Goal: Use online tool/utility: Utilize a website feature to perform a specific function

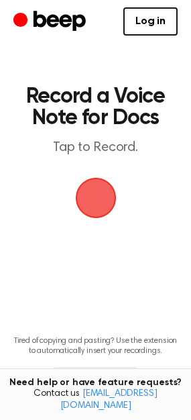
click at [94, 197] on span "button" at bounding box center [95, 197] width 59 height 59
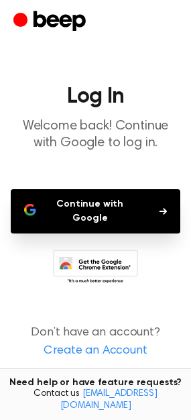
click at [117, 205] on button "Continue with Google" at bounding box center [96, 211] width 170 height 44
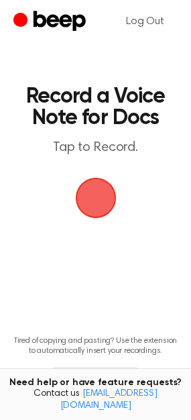
click at [91, 196] on span "button" at bounding box center [95, 197] width 61 height 61
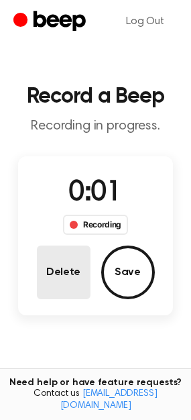
click at [79, 261] on button "Delete" at bounding box center [64, 273] width 54 height 54
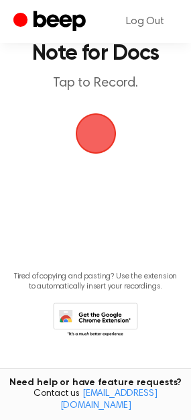
scroll to position [26, 0]
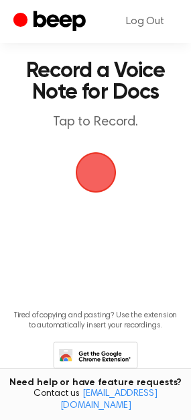
drag, startPoint x: 88, startPoint y: 172, endPoint x: 77, endPoint y: 164, distance: 13.6
click at [77, 165] on span "button" at bounding box center [95, 173] width 46 height 46
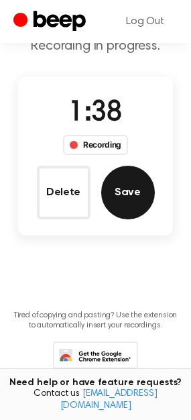
click at [123, 191] on button "Save" at bounding box center [128, 193] width 54 height 54
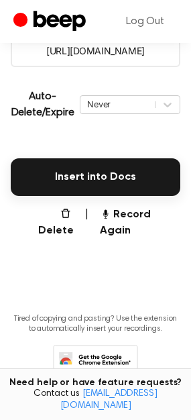
scroll to position [268, 0]
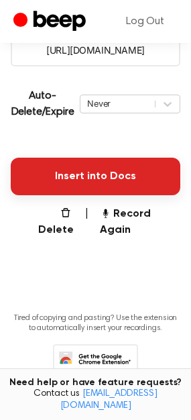
click at [61, 180] on button "Insert into Docs" at bounding box center [96, 177] width 170 height 38
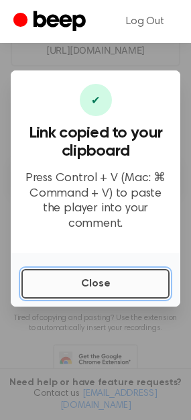
click at [89, 272] on button "Close" at bounding box center [95, 284] width 148 height 30
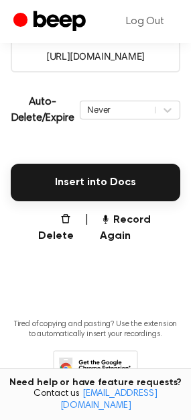
scroll to position [262, 0]
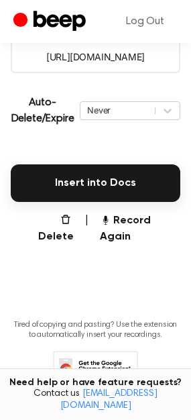
click at [105, 276] on main "Your Recording is Ready Copy the link and paste it anywhere 0:00 1:38 Your brow…" at bounding box center [95, 81] width 191 height 687
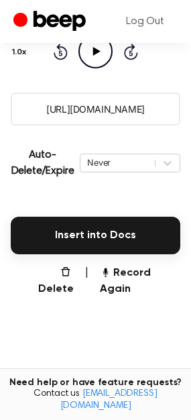
scroll to position [209, 0]
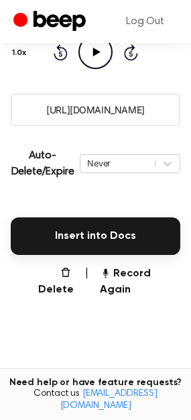
click at [123, 303] on main "Your Recording is Ready Copy the link and paste it anywhere 0:00 1:38 Your brow…" at bounding box center [95, 134] width 191 height 687
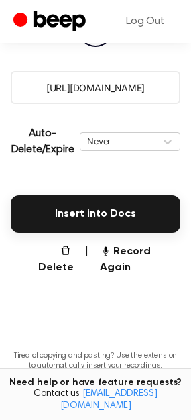
scroll to position [234, 0]
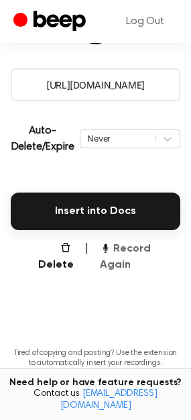
click at [112, 249] on button "Record Again" at bounding box center [140, 257] width 81 height 32
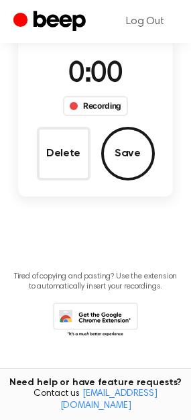
scroll to position [58, 0]
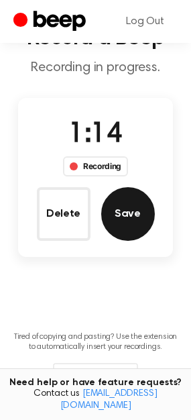
click at [131, 229] on button "Save" at bounding box center [128, 214] width 54 height 54
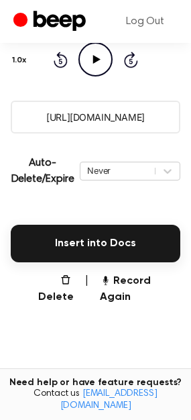
scroll to position [207, 0]
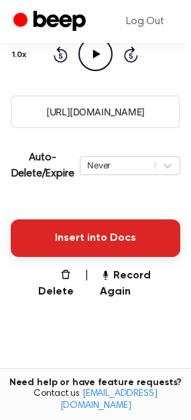
click at [111, 234] on button "Insert into Docs" at bounding box center [96, 238] width 170 height 38
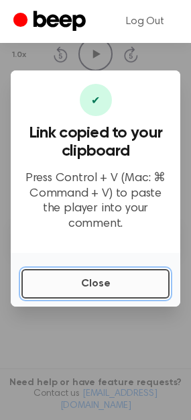
click at [103, 270] on button "Close" at bounding box center [95, 284] width 148 height 30
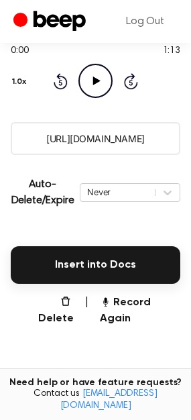
scroll to position [181, 0]
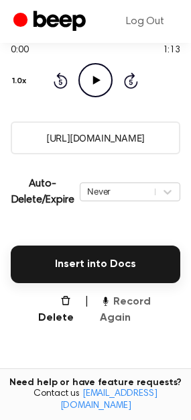
click at [130, 305] on button "Record Again" at bounding box center [140, 310] width 81 height 32
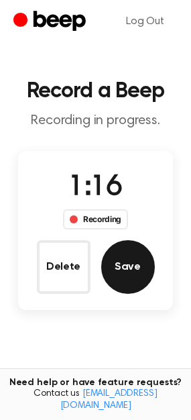
click at [133, 281] on button "Save" at bounding box center [128, 267] width 54 height 54
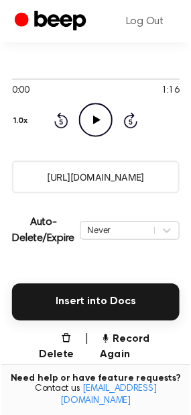
scroll to position [143, 0]
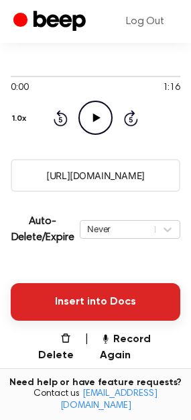
click at [136, 292] on button "Insert into Docs" at bounding box center [96, 302] width 170 height 38
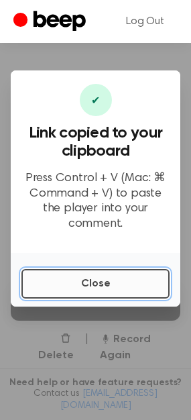
click at [126, 281] on button "Close" at bounding box center [95, 284] width 148 height 30
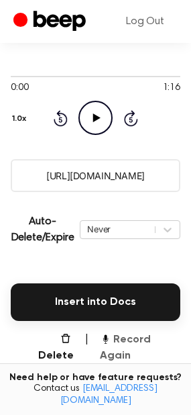
click at [107, 341] on icon "button" at bounding box center [105, 338] width 11 height 11
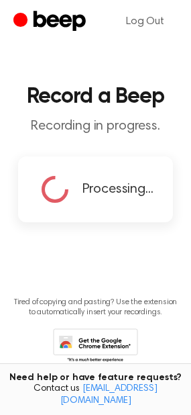
scroll to position [39, 0]
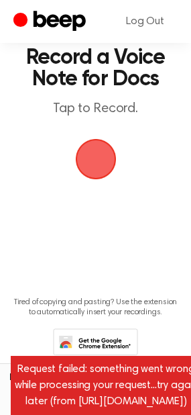
click at [83, 154] on span "button" at bounding box center [95, 159] width 63 height 63
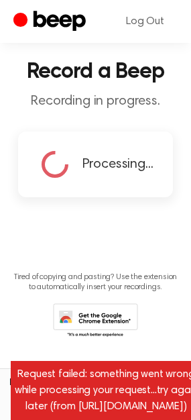
scroll to position [64, 0]
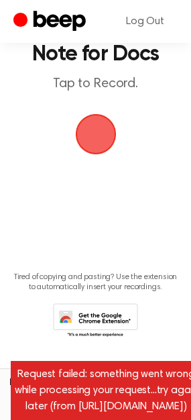
click at [92, 145] on span "button" at bounding box center [95, 134] width 58 height 58
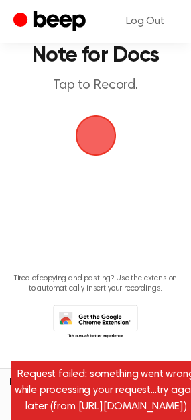
scroll to position [64, 0]
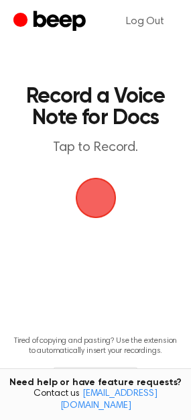
click at [103, 205] on span "button" at bounding box center [96, 198] width 38 height 38
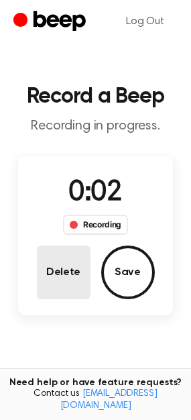
click at [57, 272] on button "Delete" at bounding box center [64, 273] width 54 height 54
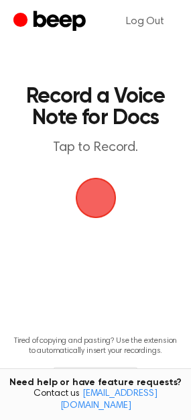
click at [86, 205] on span "button" at bounding box center [96, 198] width 38 height 38
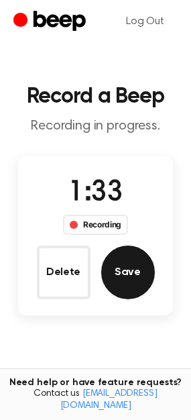
click at [119, 280] on button "Save" at bounding box center [128, 273] width 54 height 54
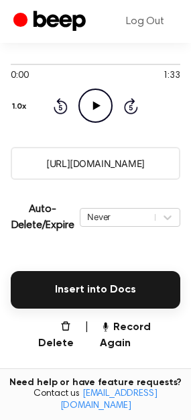
scroll to position [158, 0]
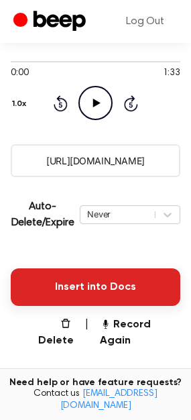
click at [72, 282] on button "Insert into Docs" at bounding box center [96, 287] width 170 height 38
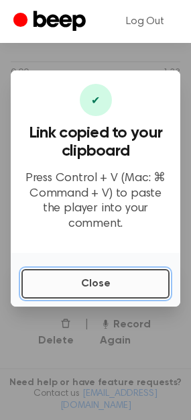
click at [59, 274] on button "Close" at bounding box center [95, 284] width 148 height 30
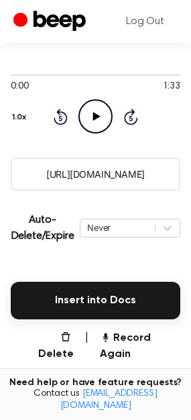
scroll to position [145, 0]
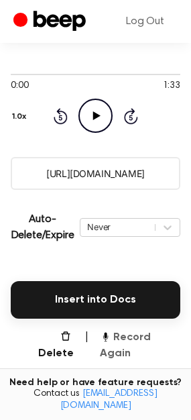
click at [150, 340] on button "Record Again" at bounding box center [140, 345] width 81 height 32
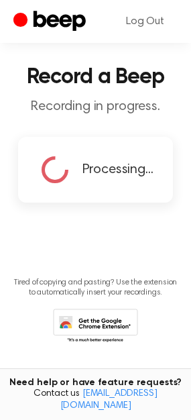
scroll to position [58, 0]
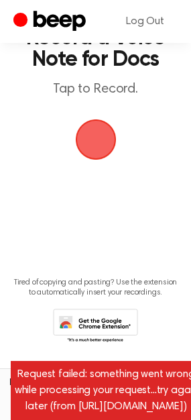
click at [87, 152] on span "button" at bounding box center [96, 140] width 44 height 44
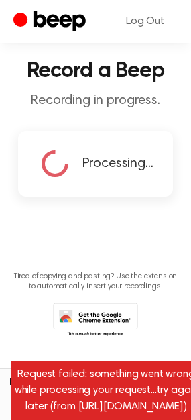
scroll to position [19, 0]
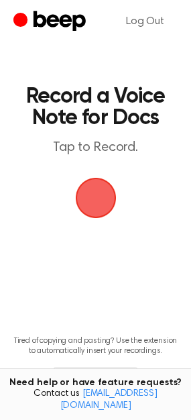
click at [81, 62] on main "Record a Voice Note for Docs Tap to Record. Tired of copying and pasting? Use t…" at bounding box center [95, 221] width 191 height 442
click at [94, 97] on h1 "Record a Voice Note for Docs" at bounding box center [95, 107] width 143 height 43
click at [105, 108] on h1 "Record a Voice Note for Docs" at bounding box center [95, 107] width 143 height 43
click at [89, 205] on span "button" at bounding box center [96, 198] width 38 height 38
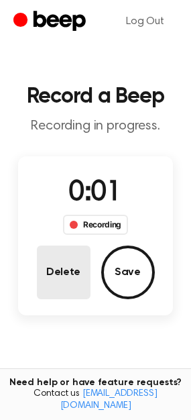
click at [75, 260] on button "Delete" at bounding box center [64, 273] width 54 height 54
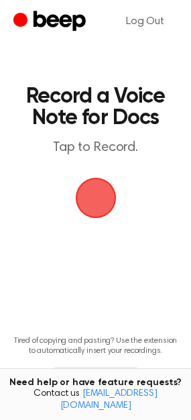
click at [113, 129] on h1 "Record a Voice Note for Docs" at bounding box center [95, 107] width 143 height 43
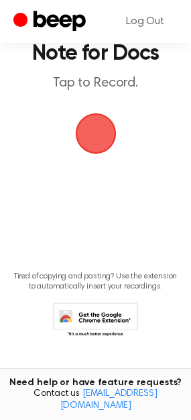
scroll to position [64, 0]
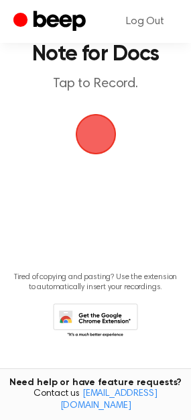
click at [104, 347] on main "Record a Voice Note for Docs Tap to Record. Tired of copying and pasting? Use t…" at bounding box center [95, 157] width 191 height 442
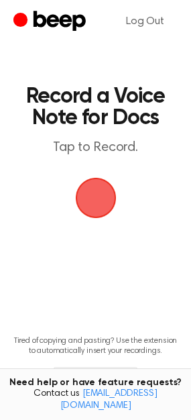
click at [110, 191] on span "button" at bounding box center [95, 198] width 41 height 41
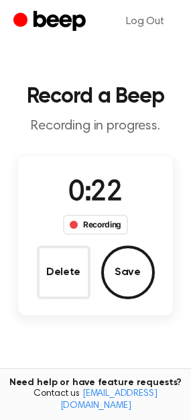
click at [105, 195] on span "0:22" at bounding box center [95, 193] width 54 height 28
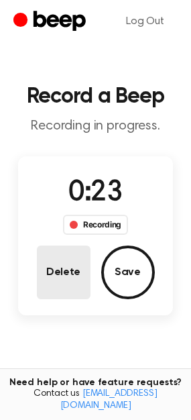
click at [58, 256] on button "Delete" at bounding box center [64, 273] width 54 height 54
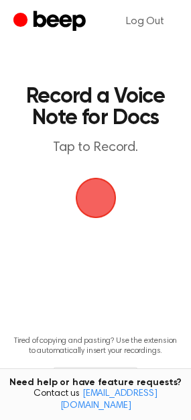
click at [92, 195] on span "button" at bounding box center [96, 198] width 38 height 38
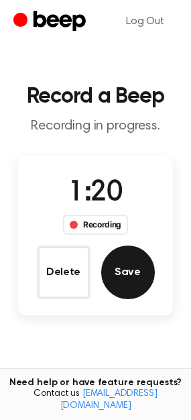
click at [123, 256] on button "Save" at bounding box center [128, 273] width 54 height 54
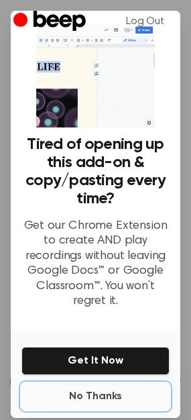
click at [96, 391] on button "No Thanks" at bounding box center [95, 396] width 148 height 27
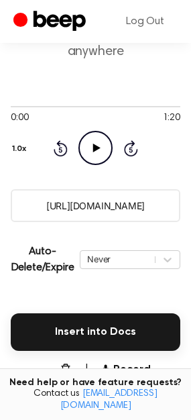
scroll to position [117, 0]
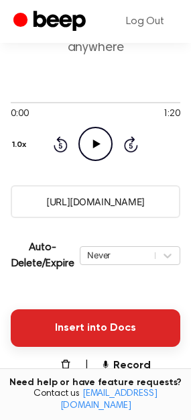
click at [23, 340] on button "Insert into Docs" at bounding box center [96, 328] width 170 height 38
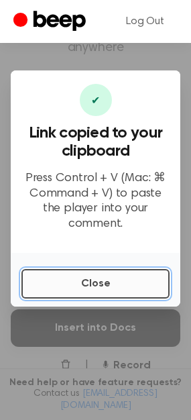
click at [36, 285] on button "Close" at bounding box center [95, 284] width 148 height 30
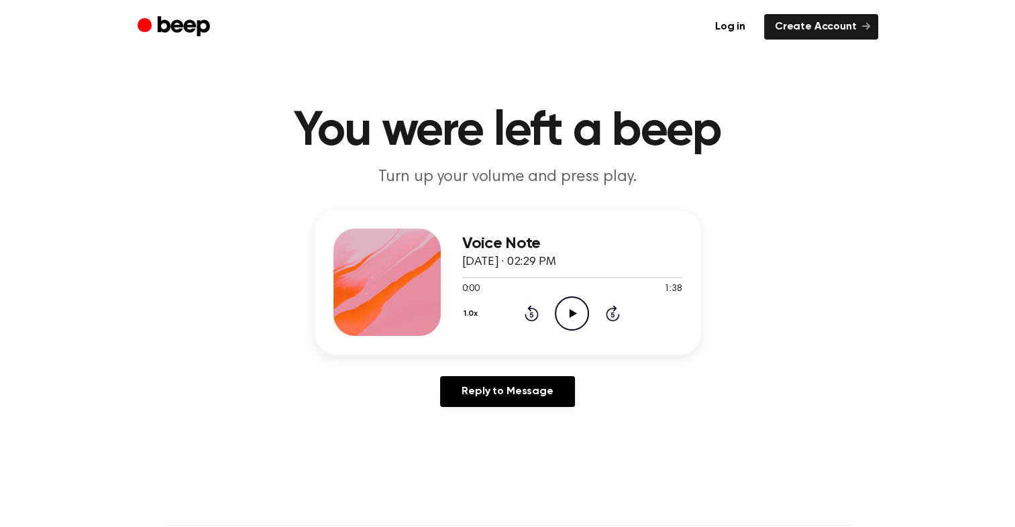
click at [711, 398] on div "Voice Note [DATE] · 02:29 PM 0:00 1:38 Your browser does not support the [objec…" at bounding box center [507, 314] width 983 height 208
click at [577, 320] on icon "Play Audio" at bounding box center [572, 314] width 34 height 34
click at [593, 277] on div at bounding box center [572, 277] width 220 height 1
click at [658, 277] on div at bounding box center [572, 277] width 220 height 1
click at [668, 275] on div at bounding box center [572, 277] width 220 height 11
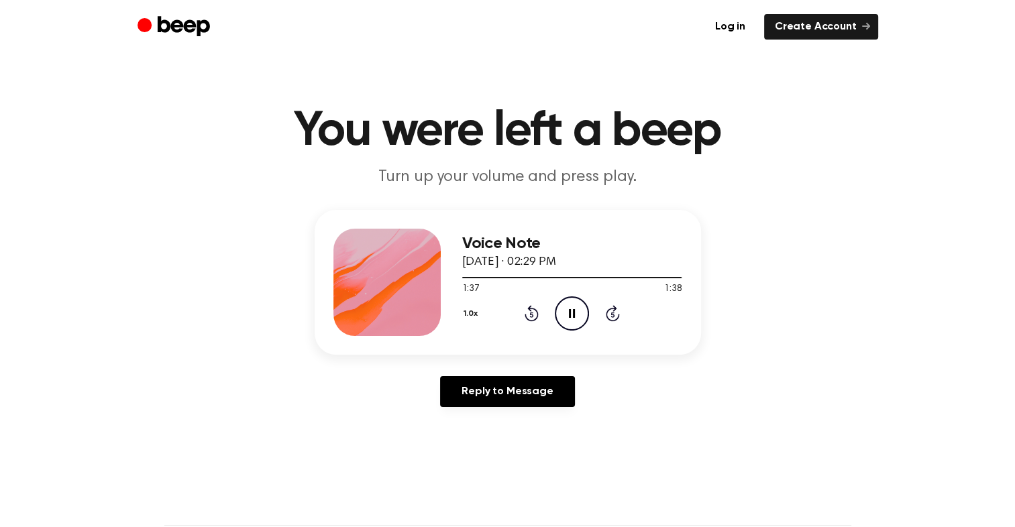
click at [576, 318] on icon "Pause Audio" at bounding box center [572, 314] width 34 height 34
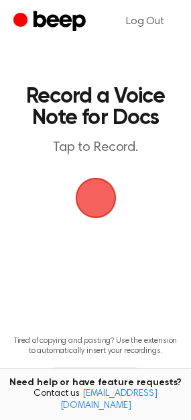
click at [88, 202] on span "button" at bounding box center [96, 198] width 38 height 38
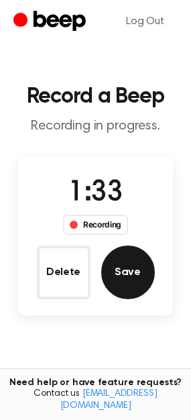
click at [126, 289] on button "Save" at bounding box center [128, 273] width 54 height 54
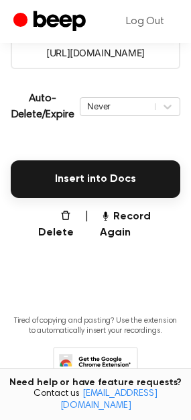
scroll to position [293, 0]
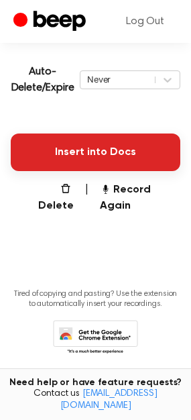
click at [100, 159] on button "Insert into Docs" at bounding box center [96, 153] width 170 height 38
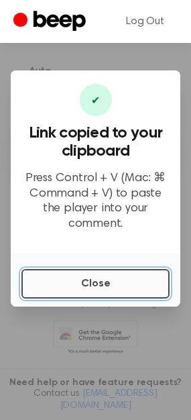
click at [99, 272] on button "Close" at bounding box center [95, 284] width 148 height 30
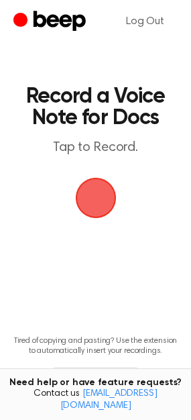
click at [95, 203] on span "button" at bounding box center [96, 198] width 38 height 38
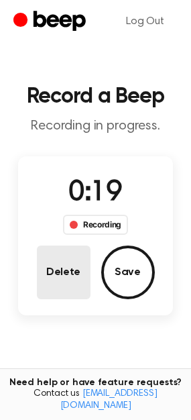
click at [64, 291] on button "Delete" at bounding box center [64, 273] width 54 height 54
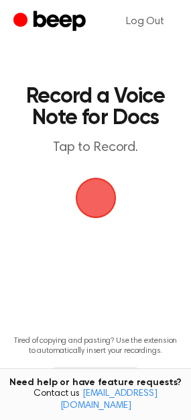
click at [86, 196] on span "button" at bounding box center [96, 198] width 38 height 38
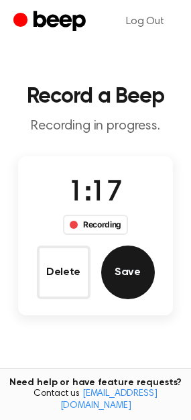
click at [132, 259] on button "Save" at bounding box center [128, 273] width 54 height 54
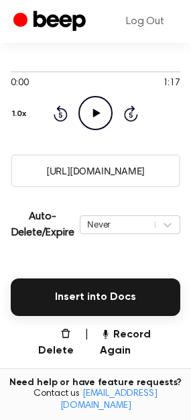
scroll to position [185, 0]
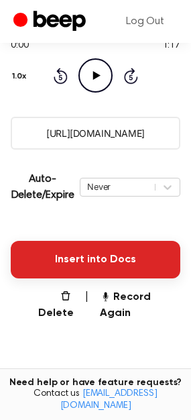
click at [66, 254] on button "Insert into Docs" at bounding box center [96, 260] width 170 height 38
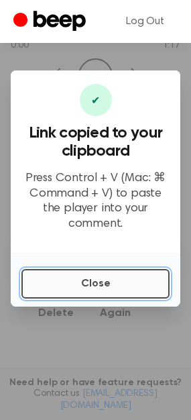
click at [77, 278] on button "Close" at bounding box center [95, 284] width 148 height 30
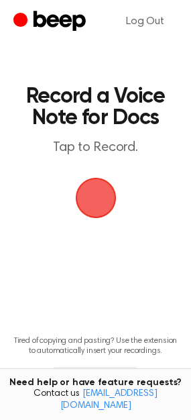
click at [83, 212] on span "button" at bounding box center [96, 198] width 38 height 38
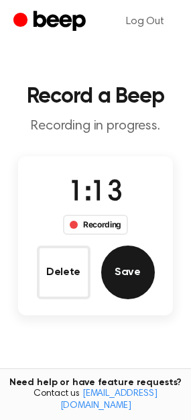
click at [127, 266] on button "Save" at bounding box center [128, 273] width 54 height 54
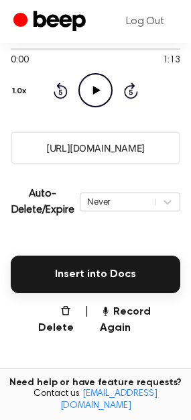
scroll to position [172, 0]
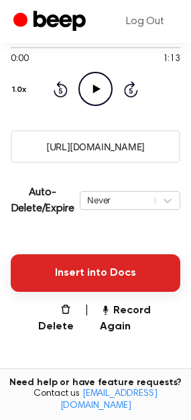
click at [132, 272] on button "Insert into Docs" at bounding box center [96, 273] width 170 height 38
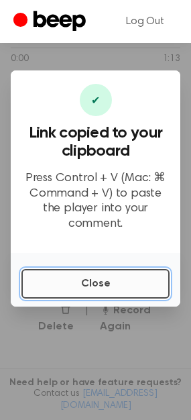
click at [75, 274] on button "Close" at bounding box center [95, 284] width 148 height 30
